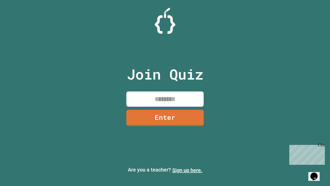
click at [187, 170] on link "Sign up here." at bounding box center [187, 170] width 30 height 6
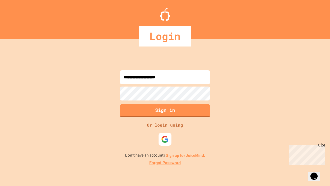
type input "**********"
